Goal: Find specific page/section: Find specific page/section

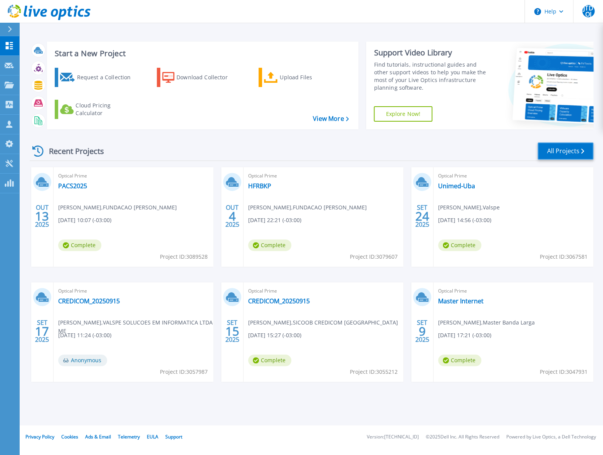
click at [578, 143] on link "All Projects" at bounding box center [565, 150] width 56 height 17
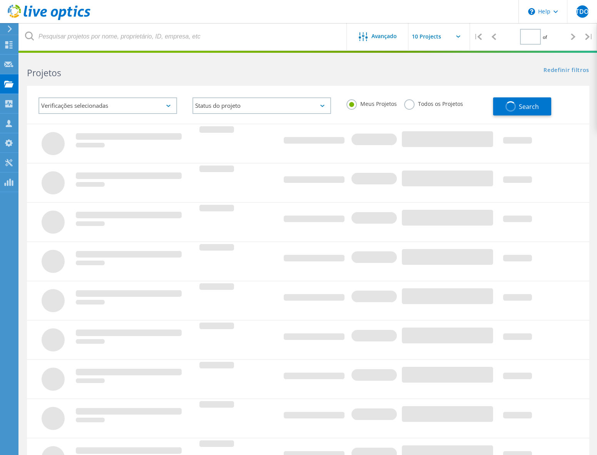
type input "1"
